Goal: Check status: Check status

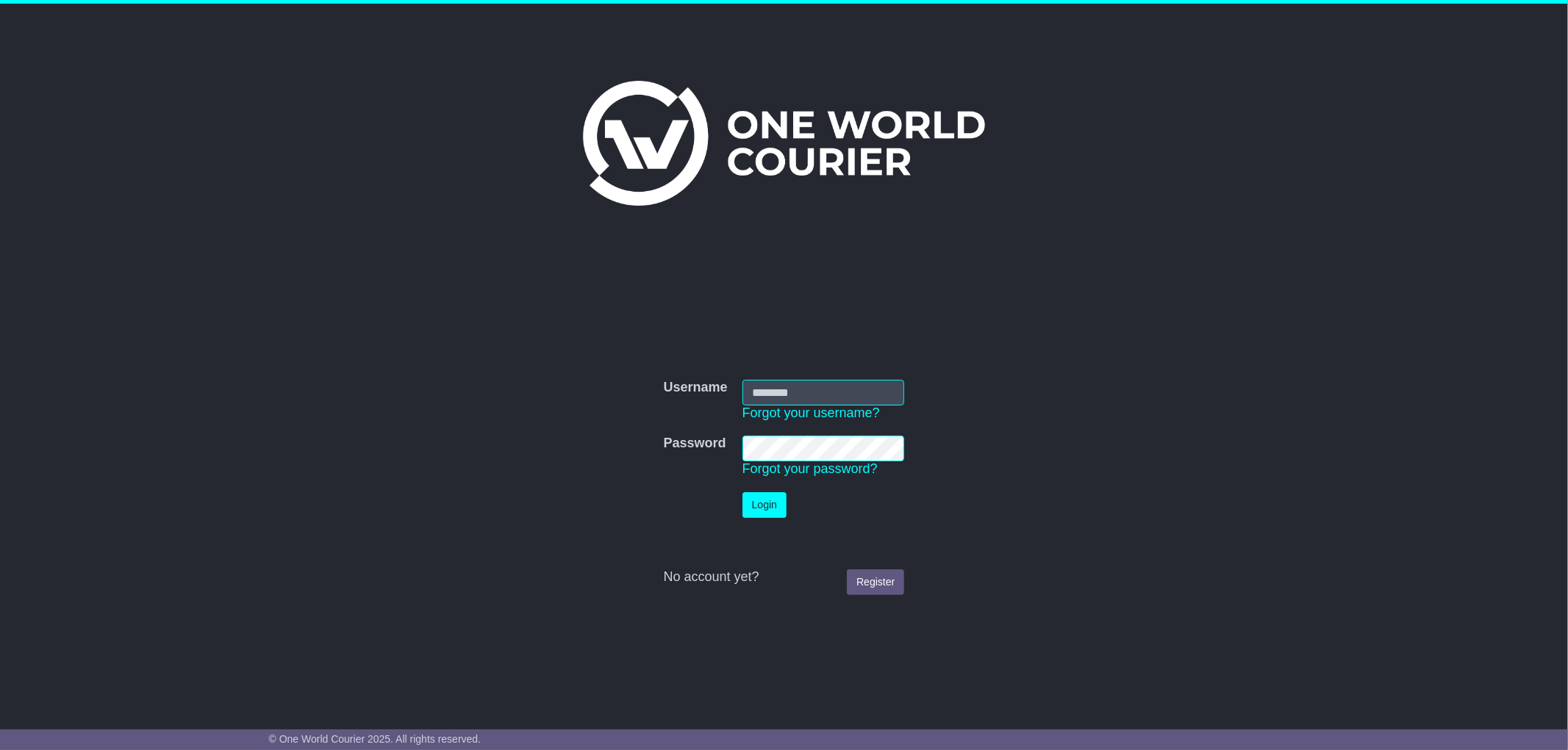
type input "**********"
click at [745, 504] on button "Login" at bounding box center [765, 505] width 44 height 26
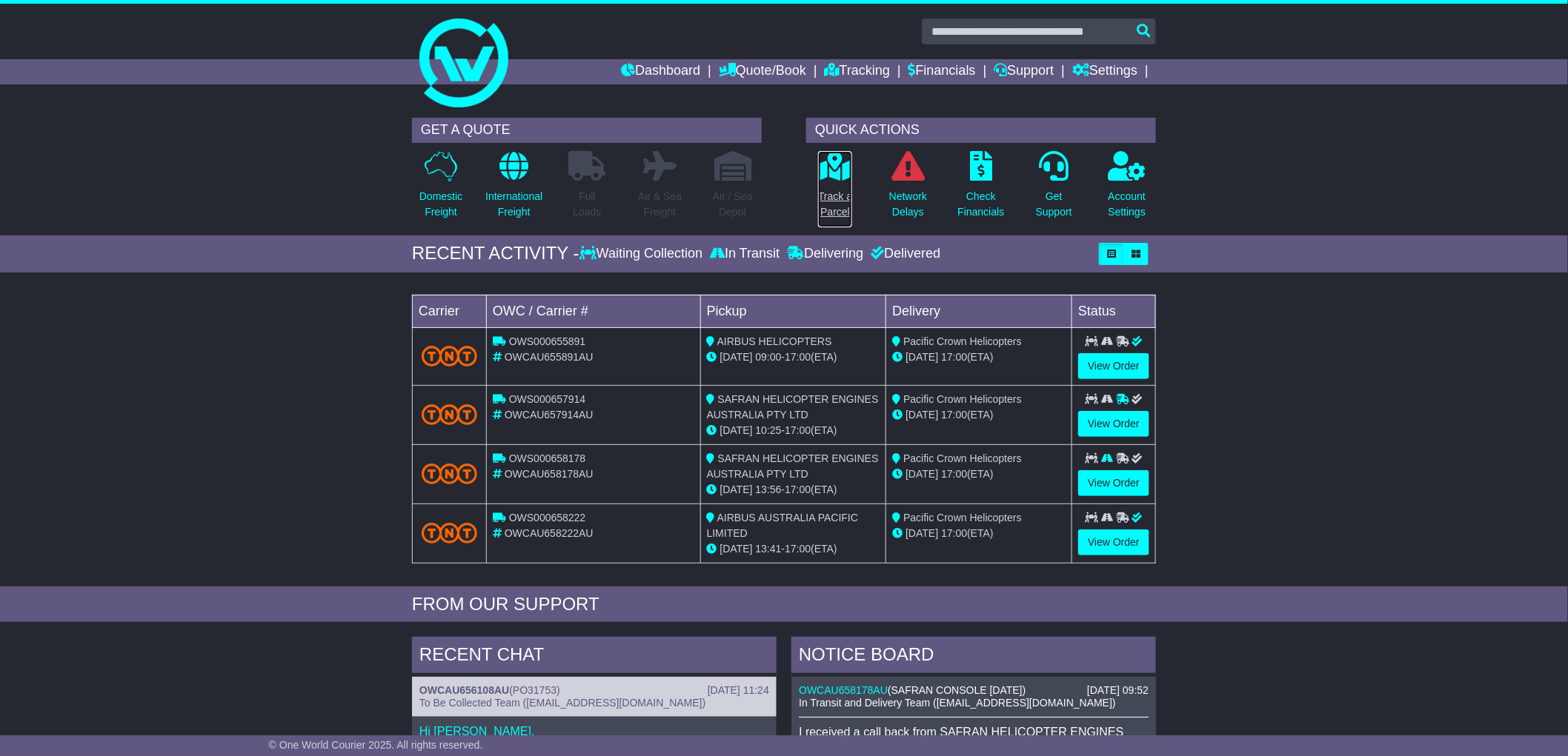
click at [836, 203] on p "Track a Parcel" at bounding box center [835, 204] width 34 height 31
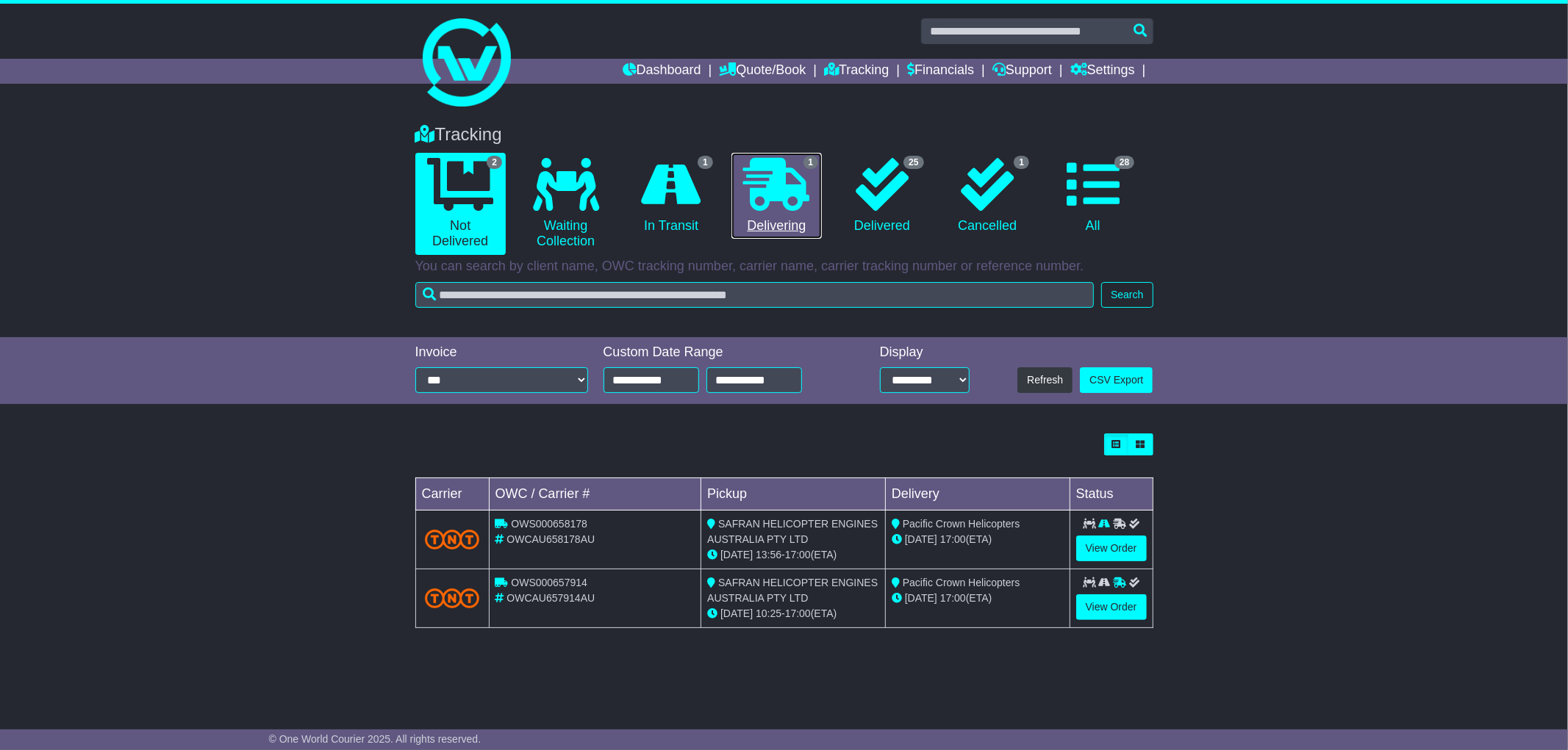
click at [776, 215] on link "1 Delivering" at bounding box center [777, 196] width 91 height 87
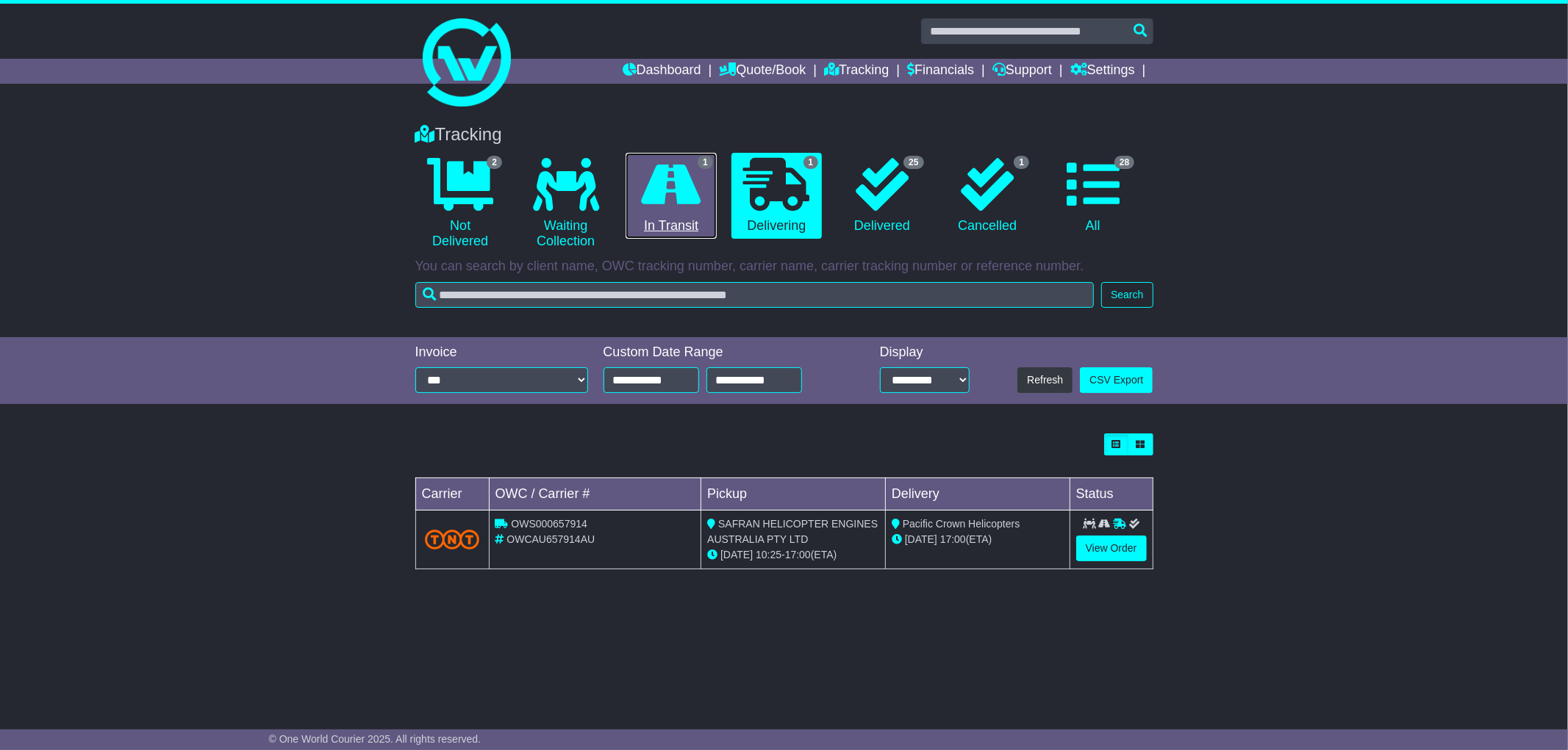
click at [709, 215] on link "1 In Transit" at bounding box center [670, 196] width 91 height 87
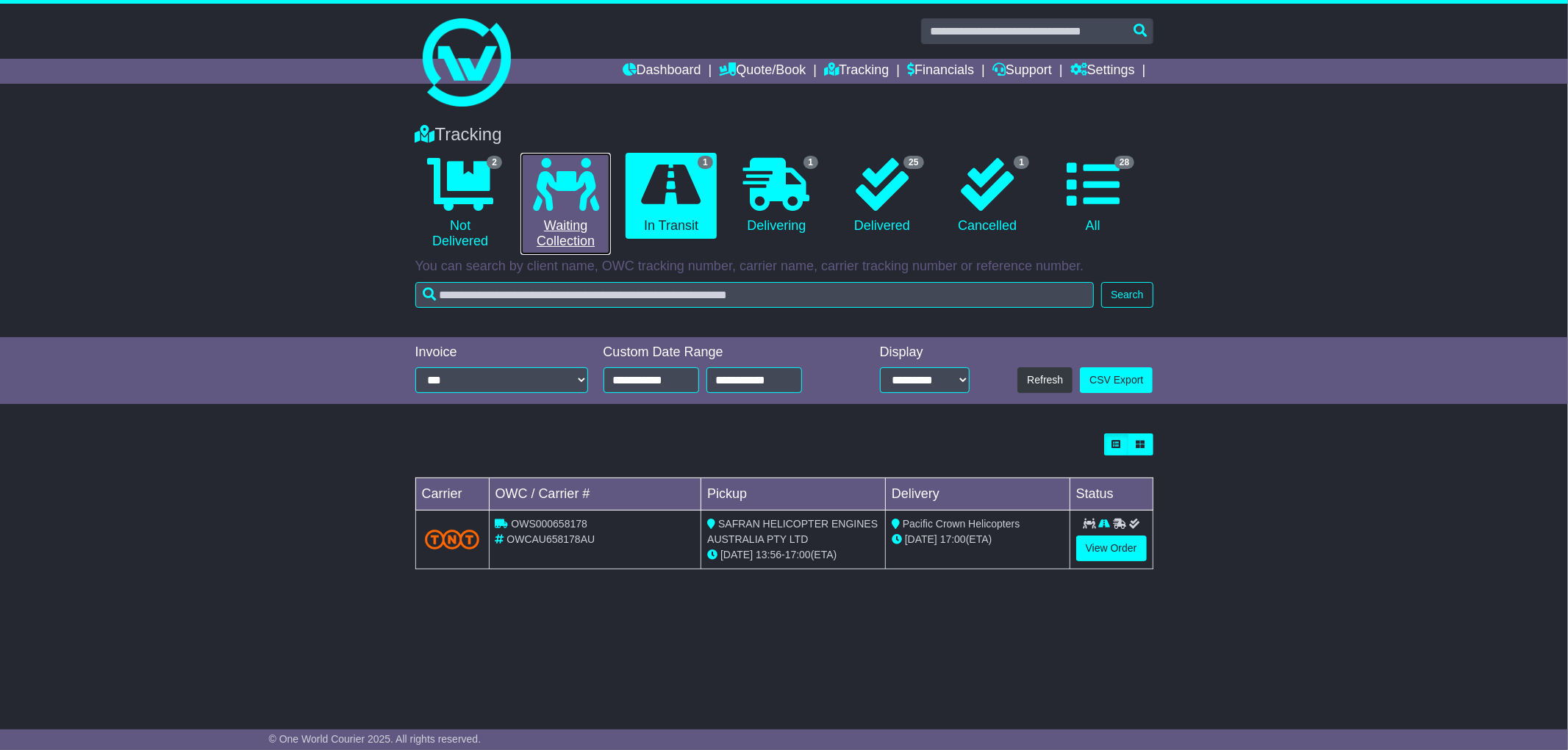
click at [592, 204] on icon at bounding box center [566, 184] width 66 height 53
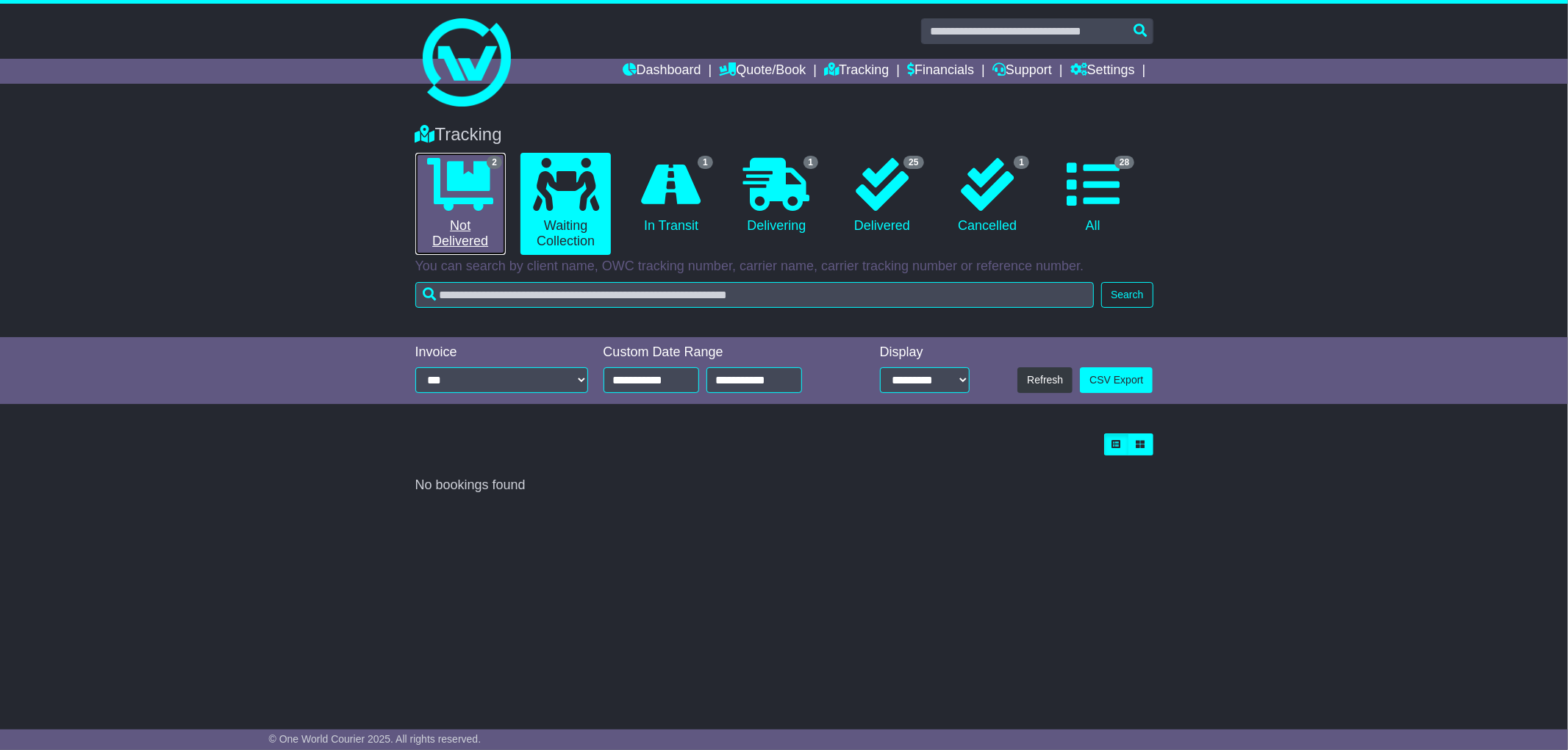
click at [461, 204] on icon at bounding box center [460, 184] width 66 height 53
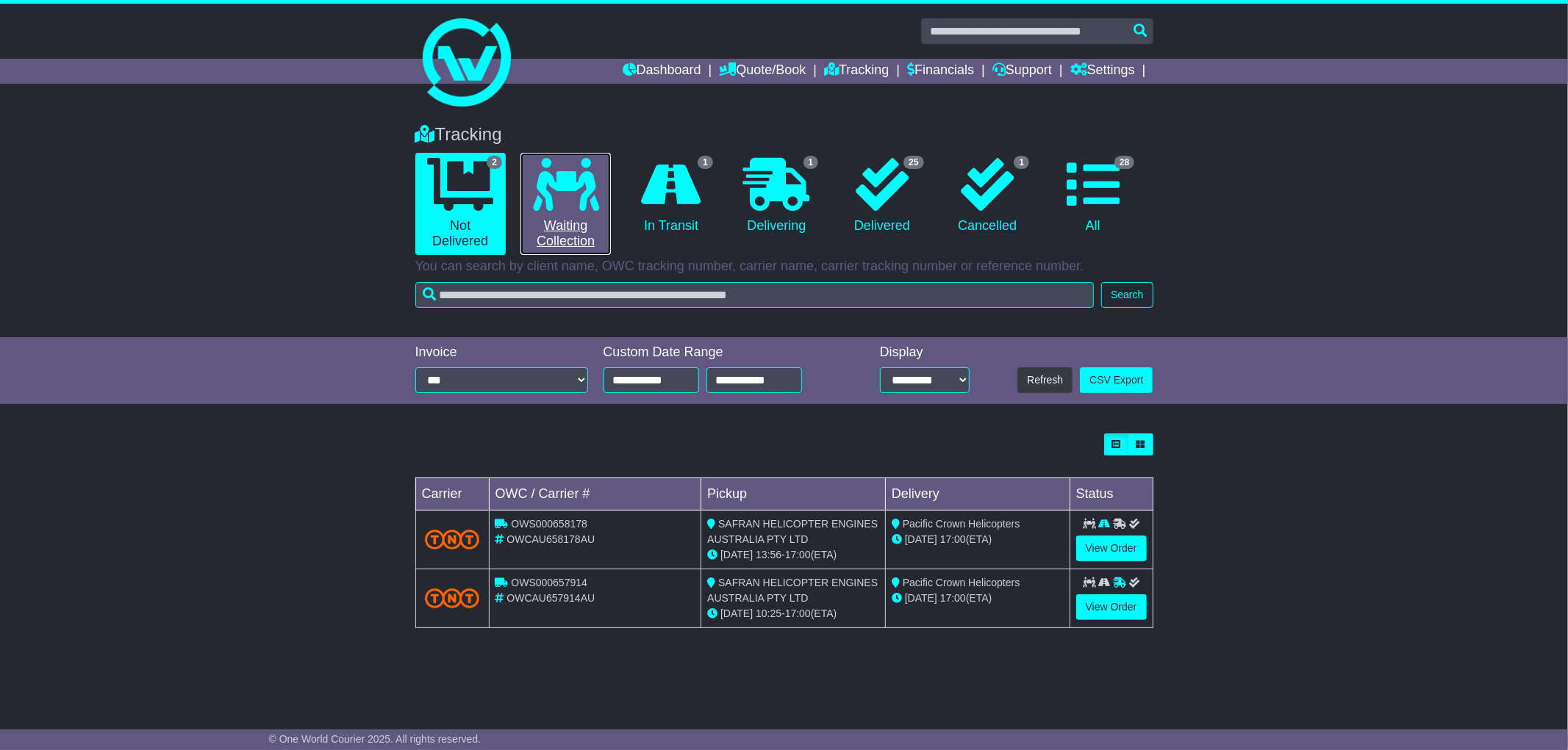
click at [529, 203] on link "0 Waiting Collection" at bounding box center [565, 204] width 91 height 102
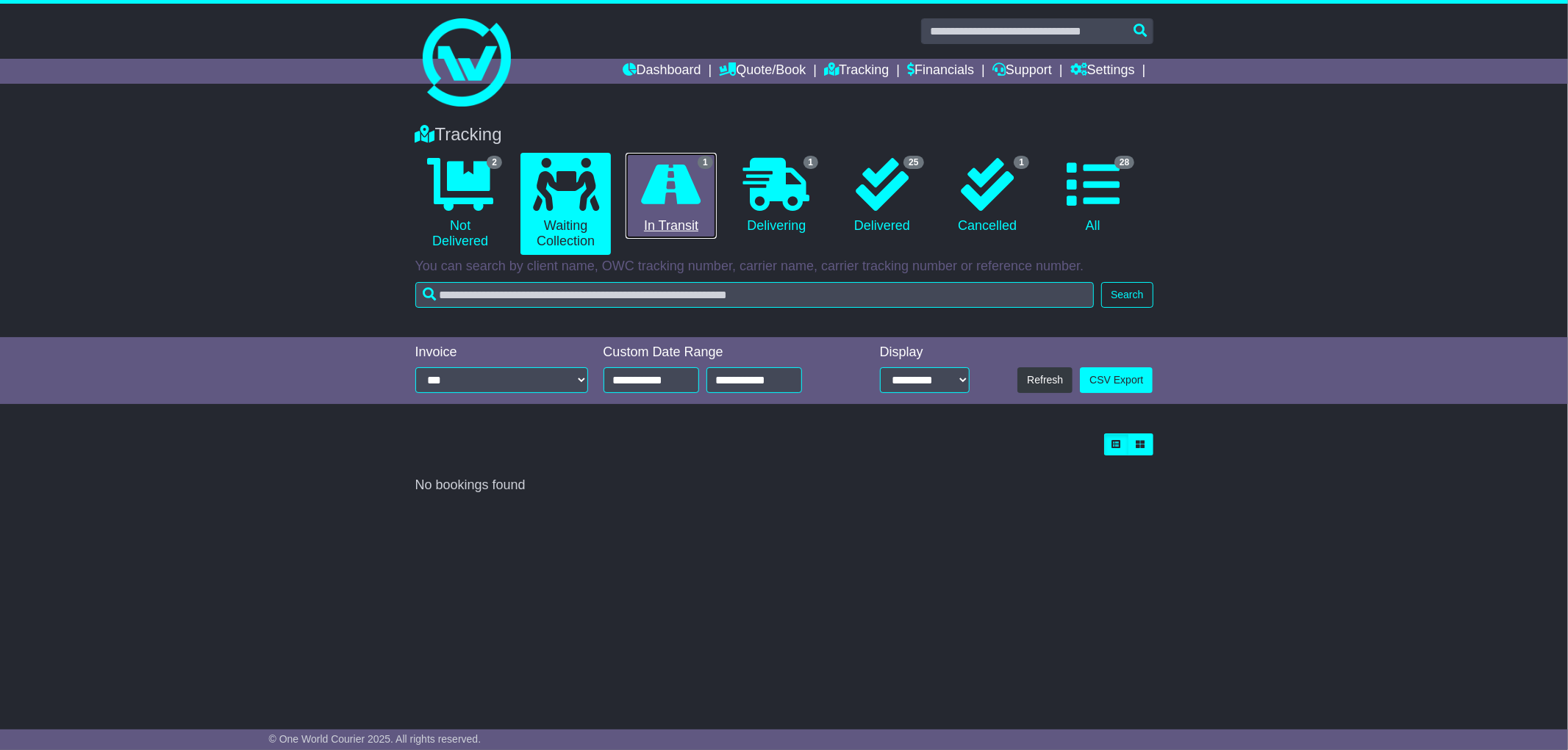
click at [629, 215] on link "1 In Transit" at bounding box center [670, 196] width 91 height 87
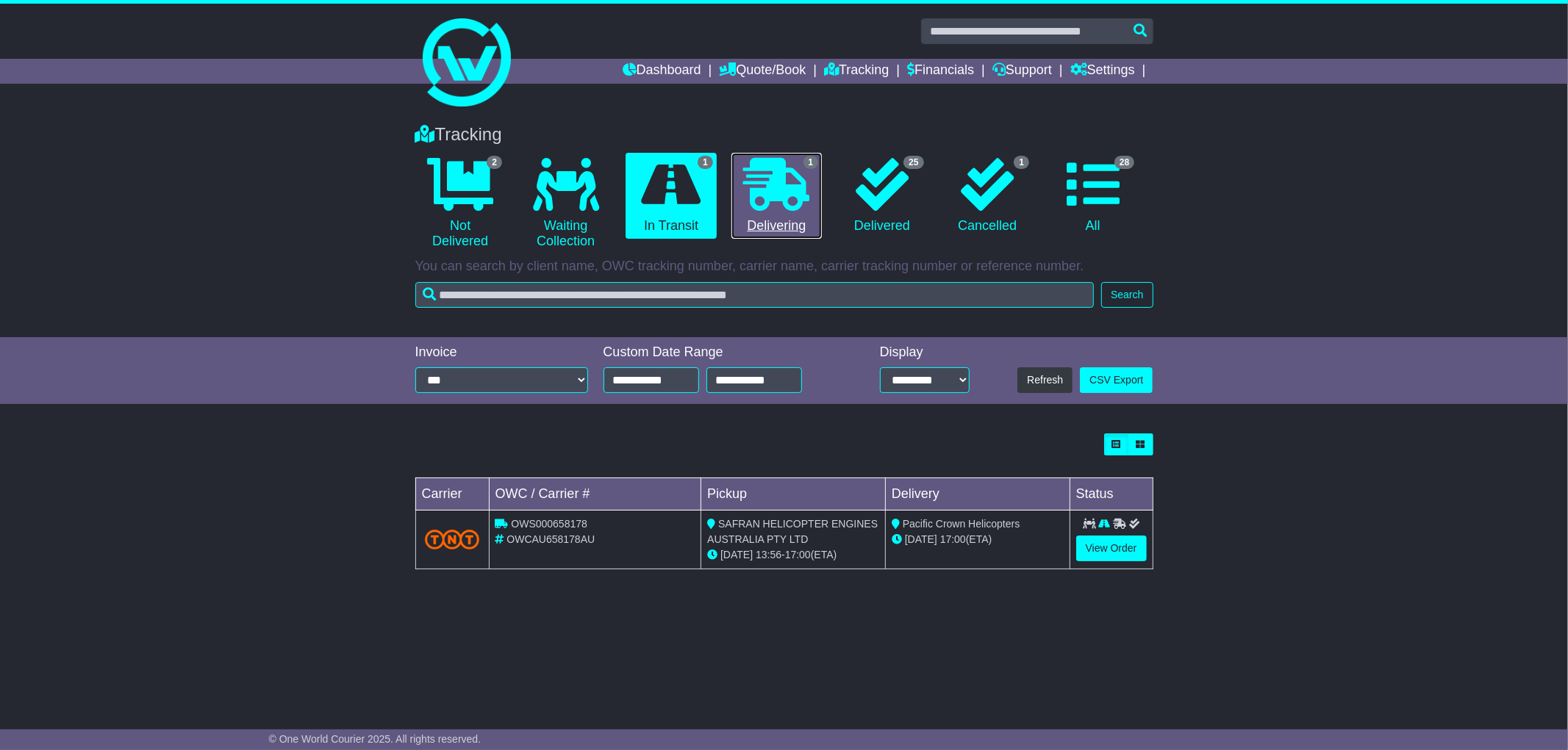
click at [744, 230] on link "1 Delivering" at bounding box center [777, 196] width 91 height 87
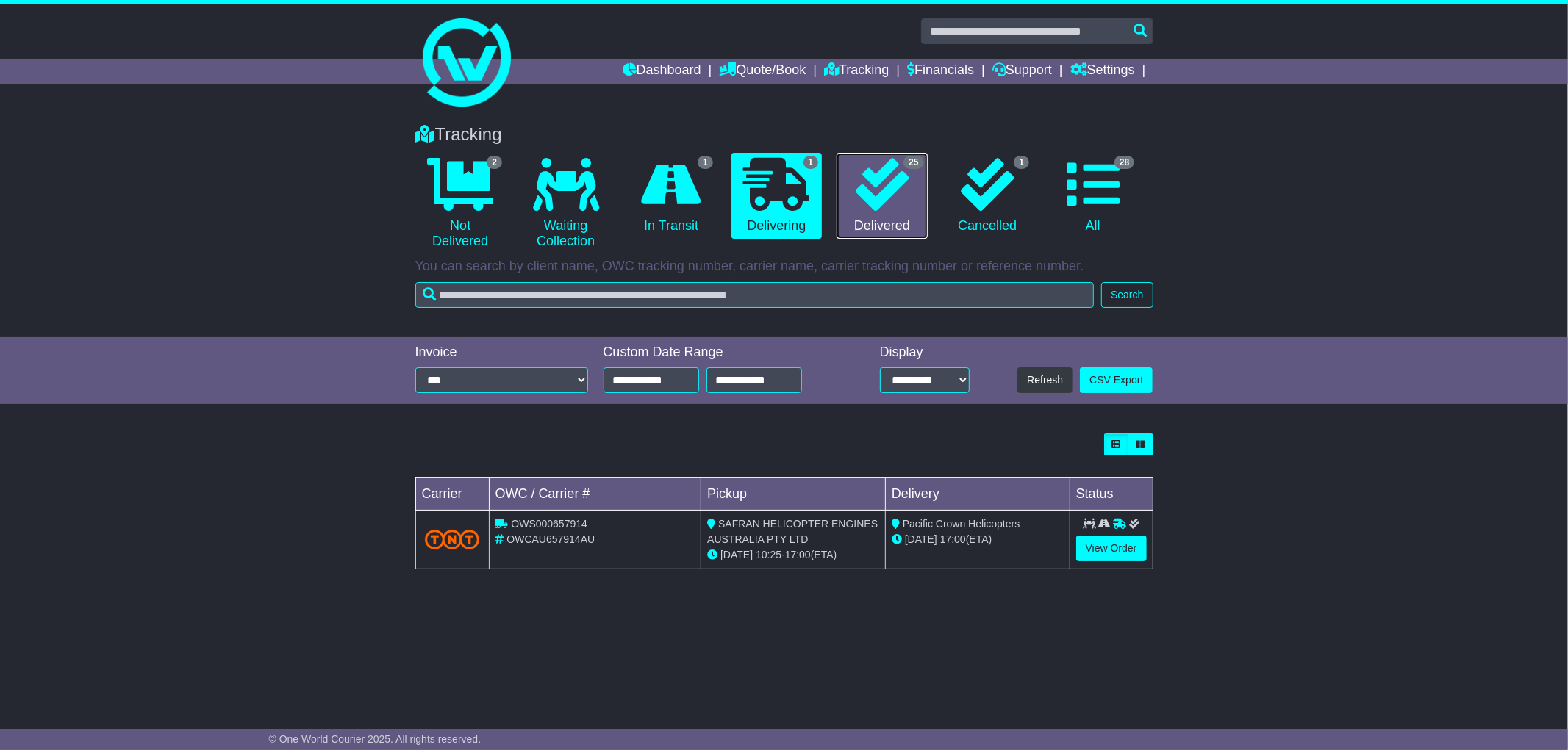
click at [869, 226] on link "25 Delivered" at bounding box center [881, 196] width 91 height 87
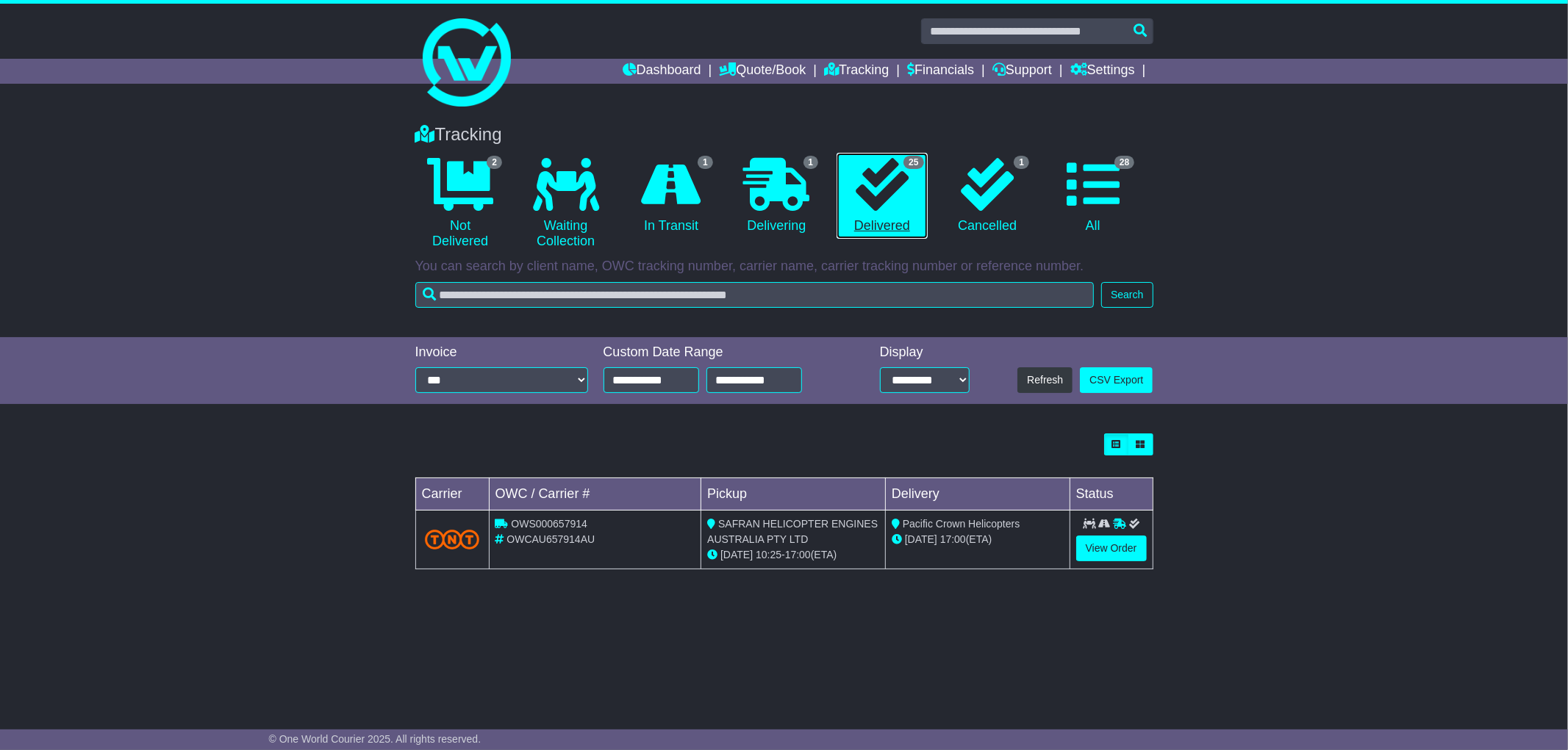
click at [867, 227] on link "25 Delivered" at bounding box center [881, 196] width 91 height 87
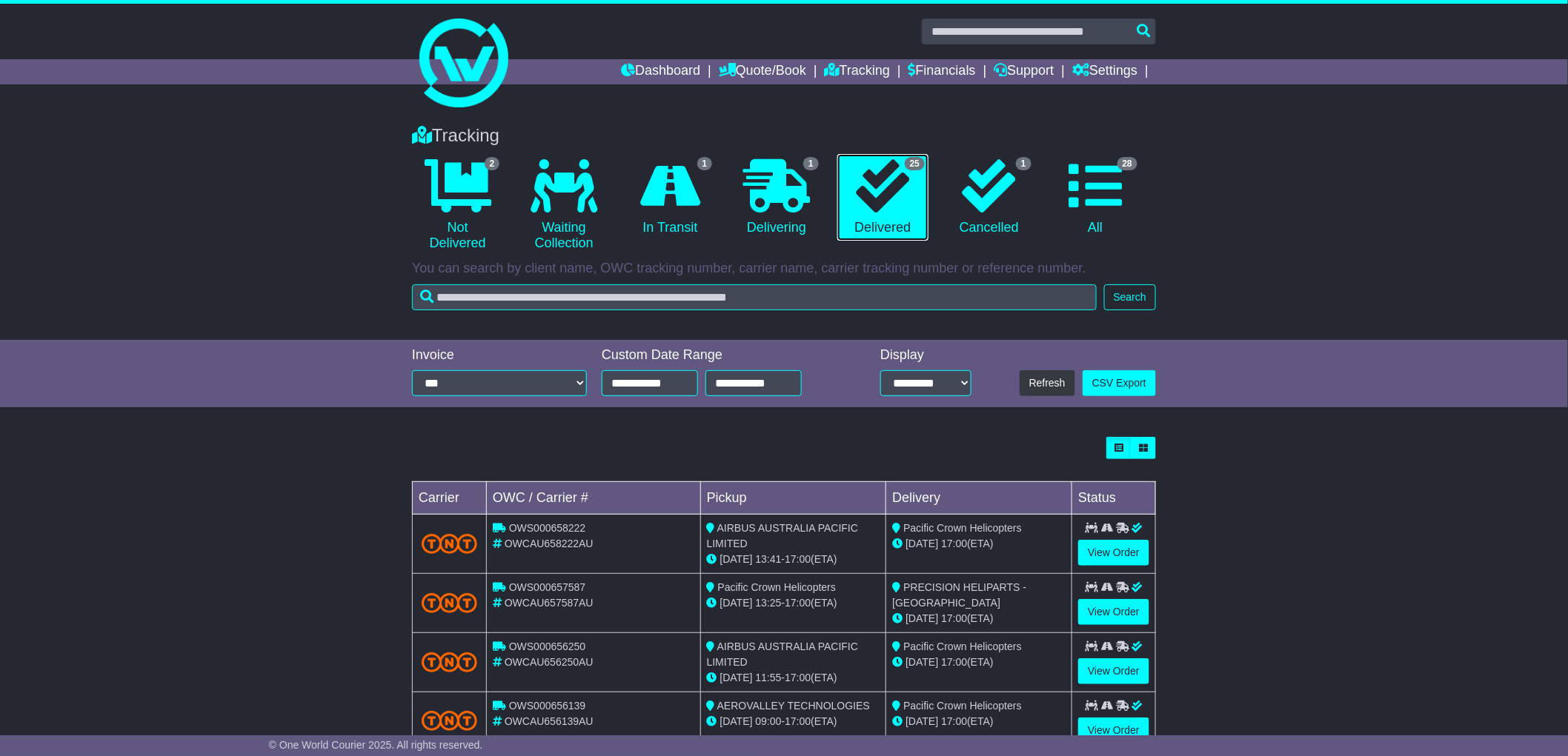
scroll to position [346, 0]
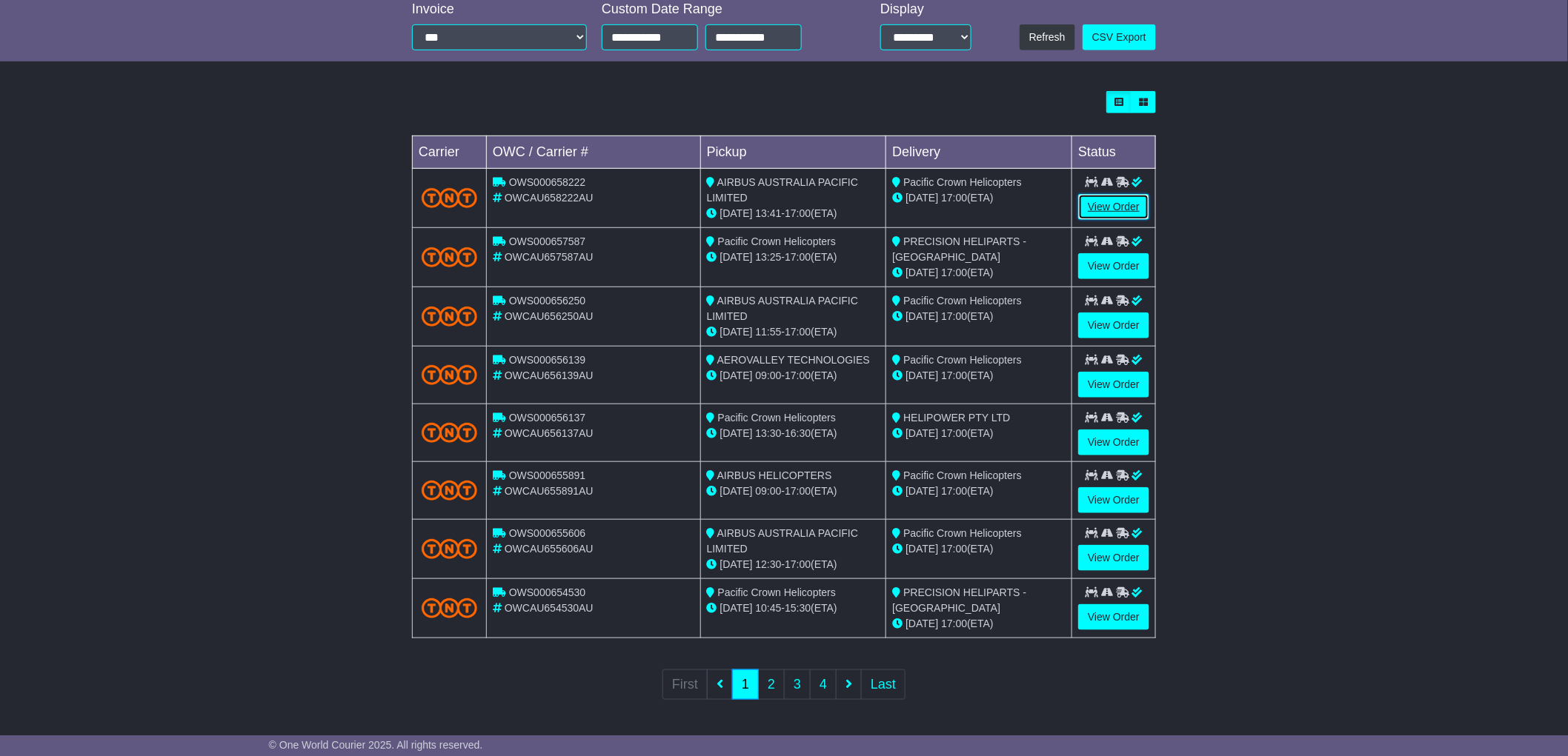
click at [1084, 203] on link "View Order" at bounding box center [1113, 207] width 71 height 26
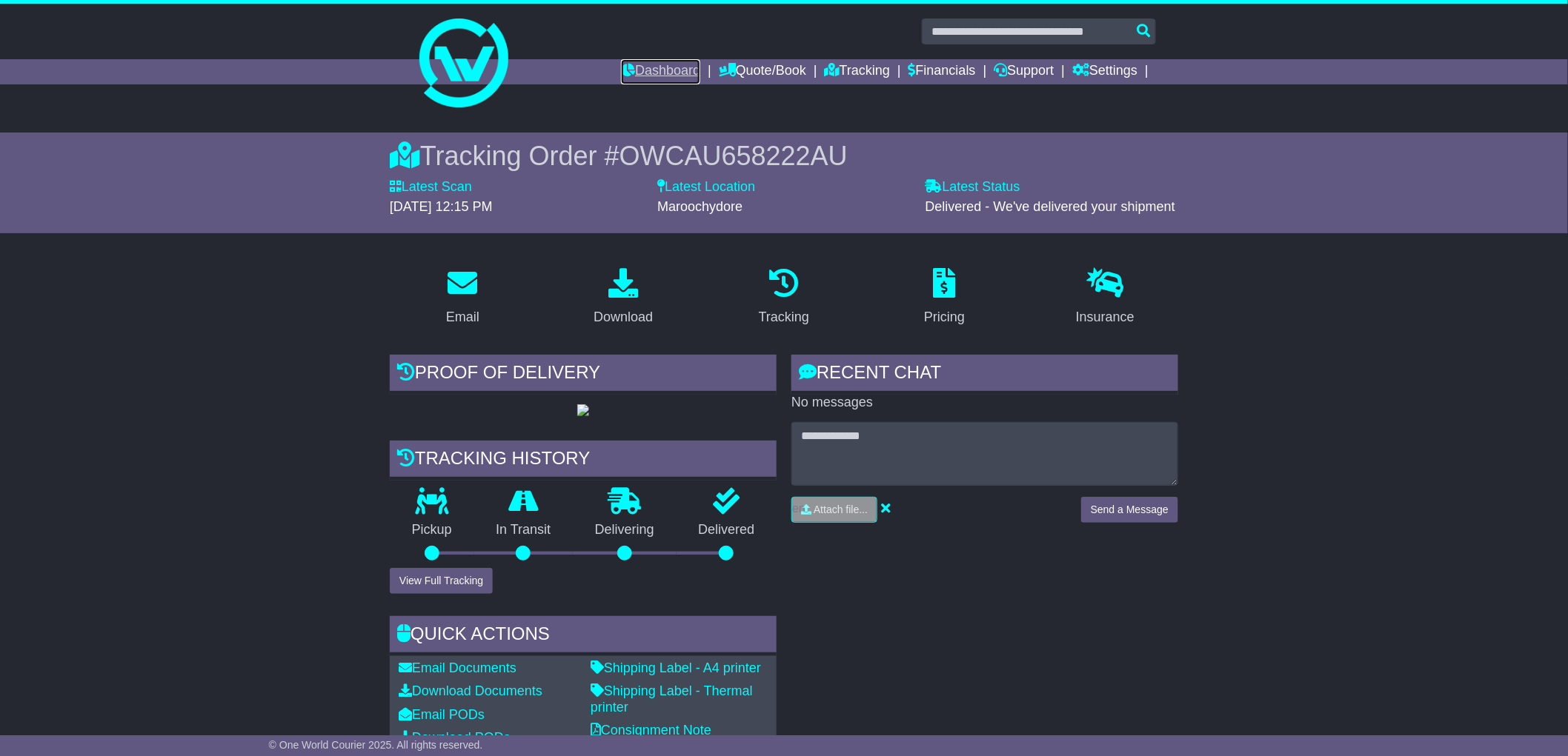
click at [676, 74] on link "Dashboard" at bounding box center [661, 71] width 80 height 25
